Goal: Navigation & Orientation: Find specific page/section

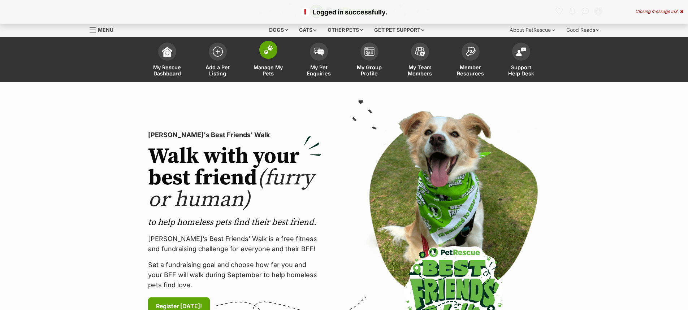
click at [268, 57] on span at bounding box center [268, 50] width 18 height 18
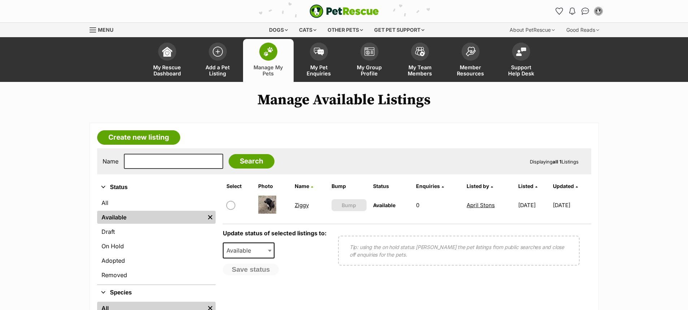
click at [302, 206] on link "Ziggy" at bounding box center [302, 205] width 14 height 7
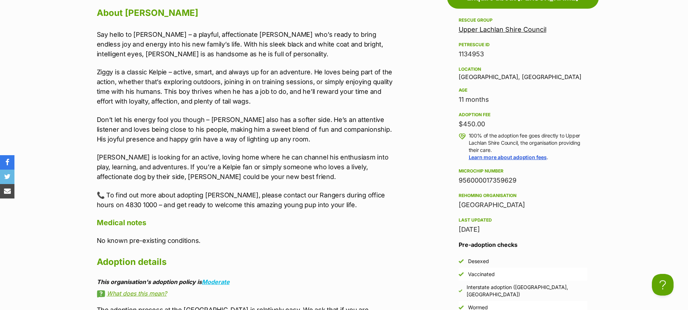
scroll to position [632, 0]
